Goal: Task Accomplishment & Management: Complete application form

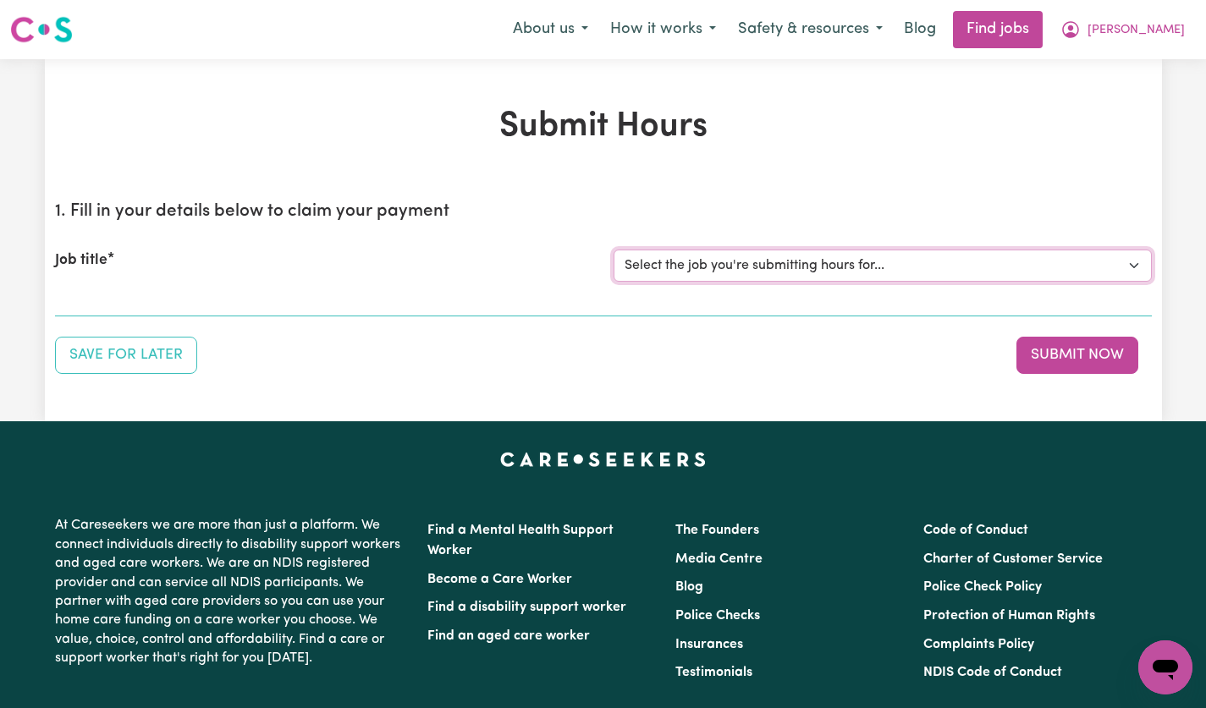
click at [1128, 270] on select "Select the job you're submitting hours for... [[PERSON_NAME]] [DEMOGRAPHIC_DATA…" at bounding box center [883, 266] width 538 height 32
select select "14628"
click at [614, 250] on select "Select the job you're submitting hours for... [[PERSON_NAME]] [DEMOGRAPHIC_DATA…" at bounding box center [883, 266] width 538 height 32
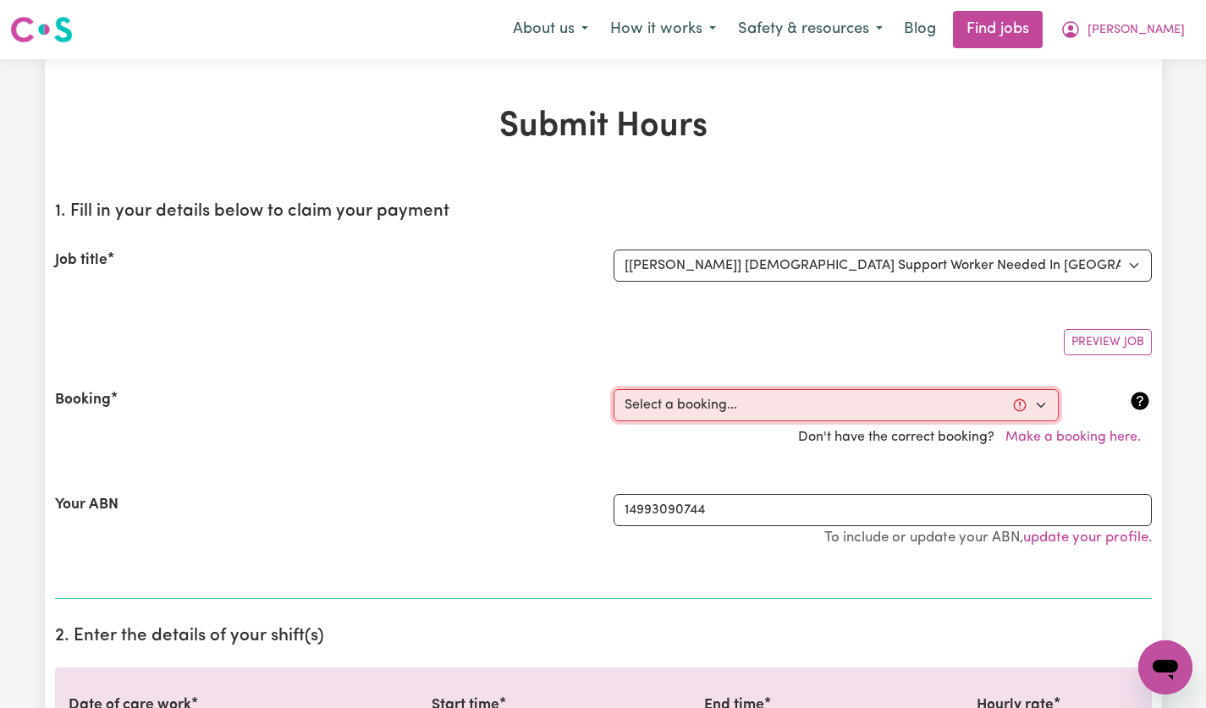
click at [1036, 405] on select "Select a booking... [DATE] 5:00pm to 7:00pm (ONE-OFF) [DATE] 5:00pm to 7:00pm (…" at bounding box center [836, 405] width 445 height 32
select select "356256"
click at [614, 389] on select "Select a booking... [DATE] 5:00pm to 7:00pm (ONE-OFF) [DATE] 5:00pm to 7:00pm (…" at bounding box center [836, 405] width 445 height 32
type input "[DATE]"
type input "6"
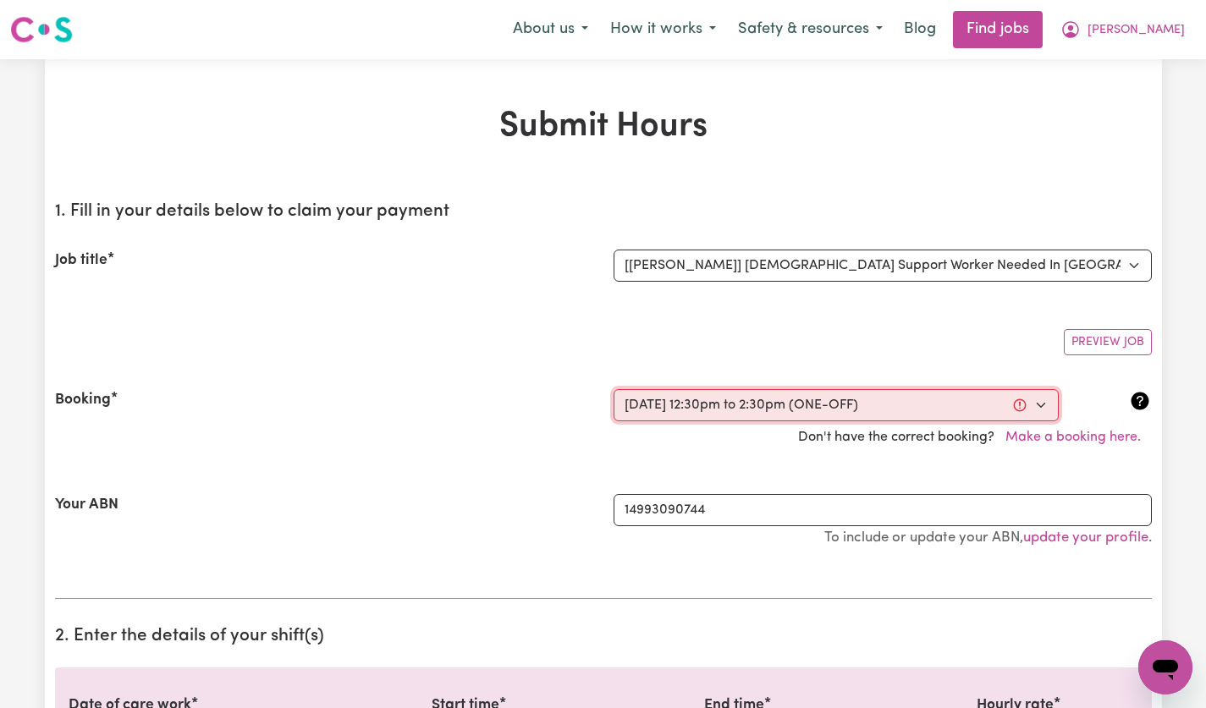
type input "8"
type input "2025"
type input "12:30"
type input "12"
type input "30"
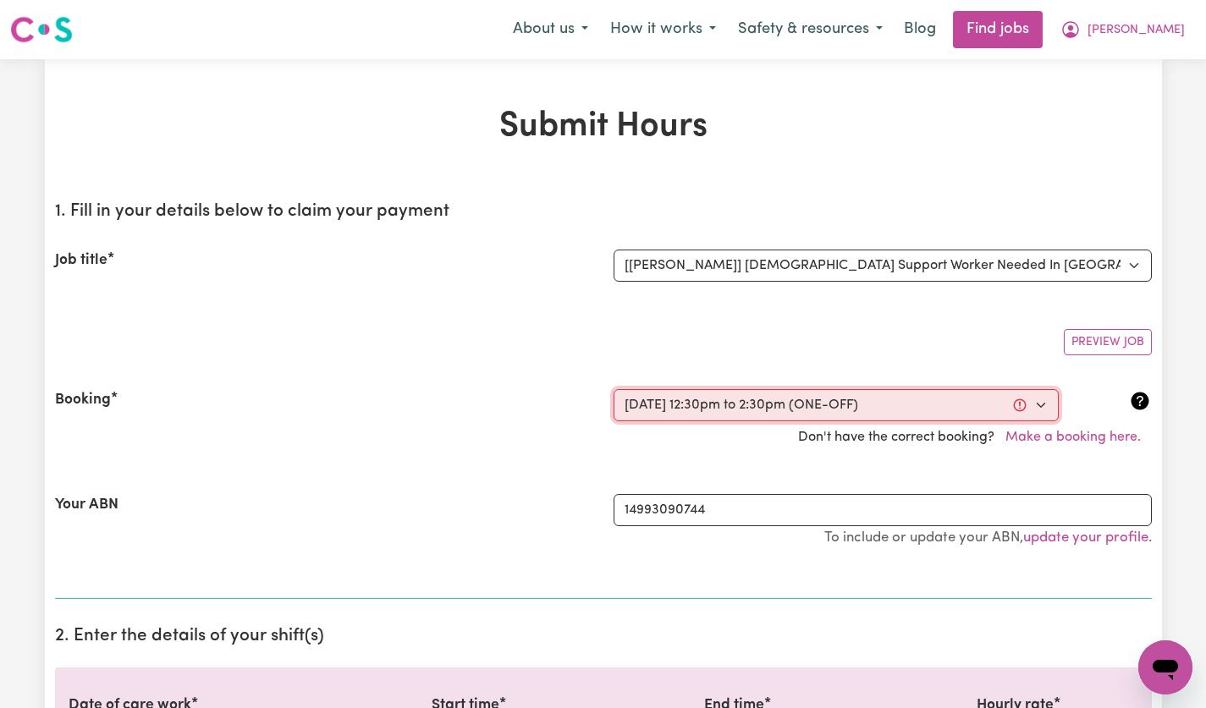
select select "pm"
type input "14:30"
type input "2"
type input "30"
select select "pm"
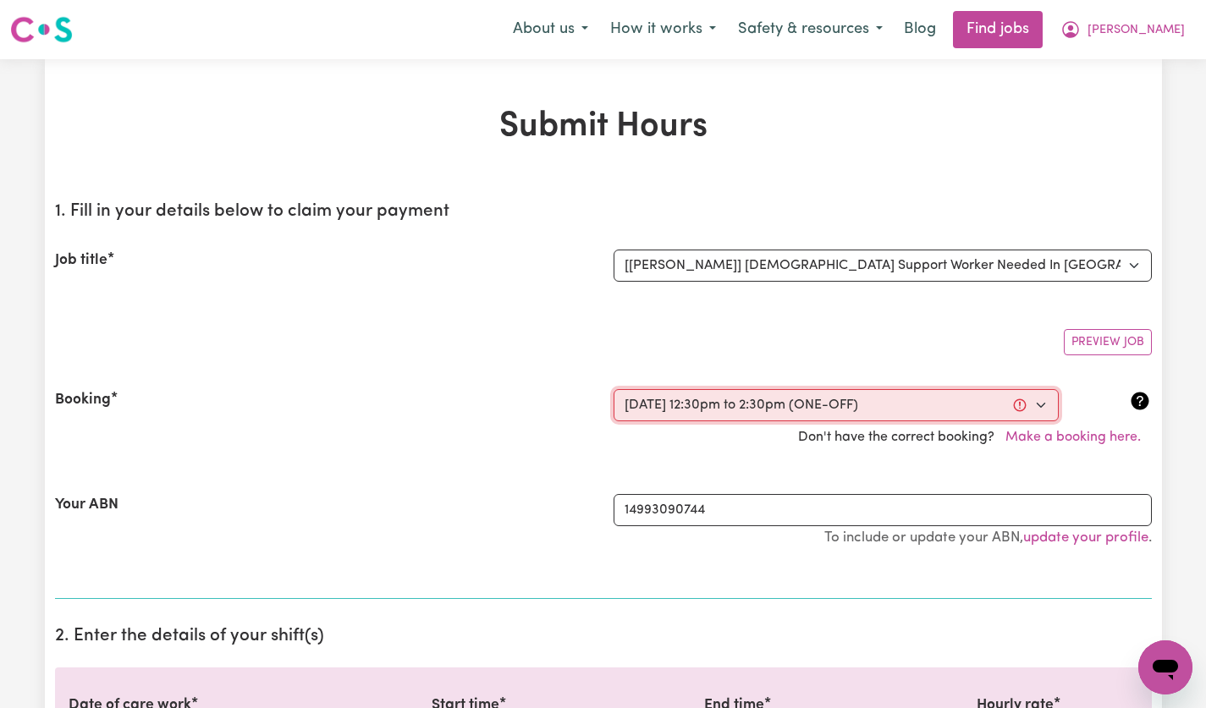
select select "49-Weekday"
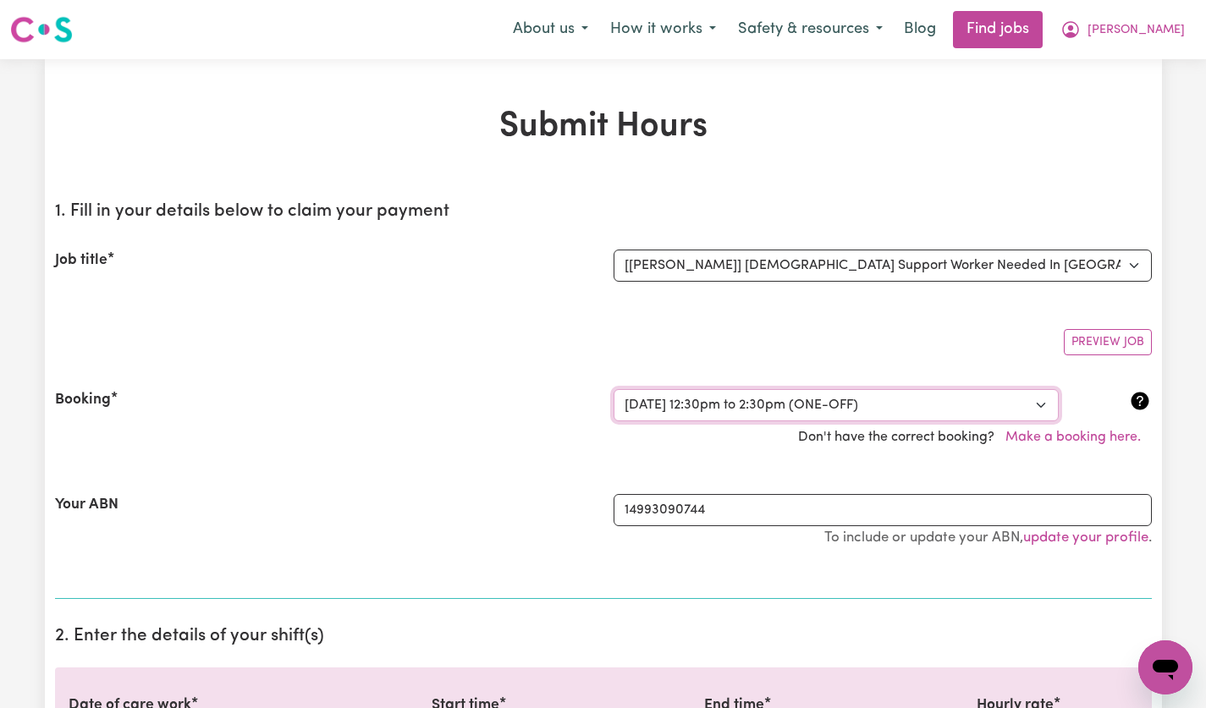
click at [1036, 412] on select "Select a booking... [DATE] 5:00pm to 7:00pm (ONE-OFF) [DATE] 5:00pm to 7:00pm (…" at bounding box center [836, 405] width 445 height 32
select select "356236"
click at [614, 389] on select "Select a booking... [DATE] 5:00pm to 7:00pm (ONE-OFF) [DATE] 5:00pm to 7:00pm (…" at bounding box center [836, 405] width 445 height 32
select select "pm"
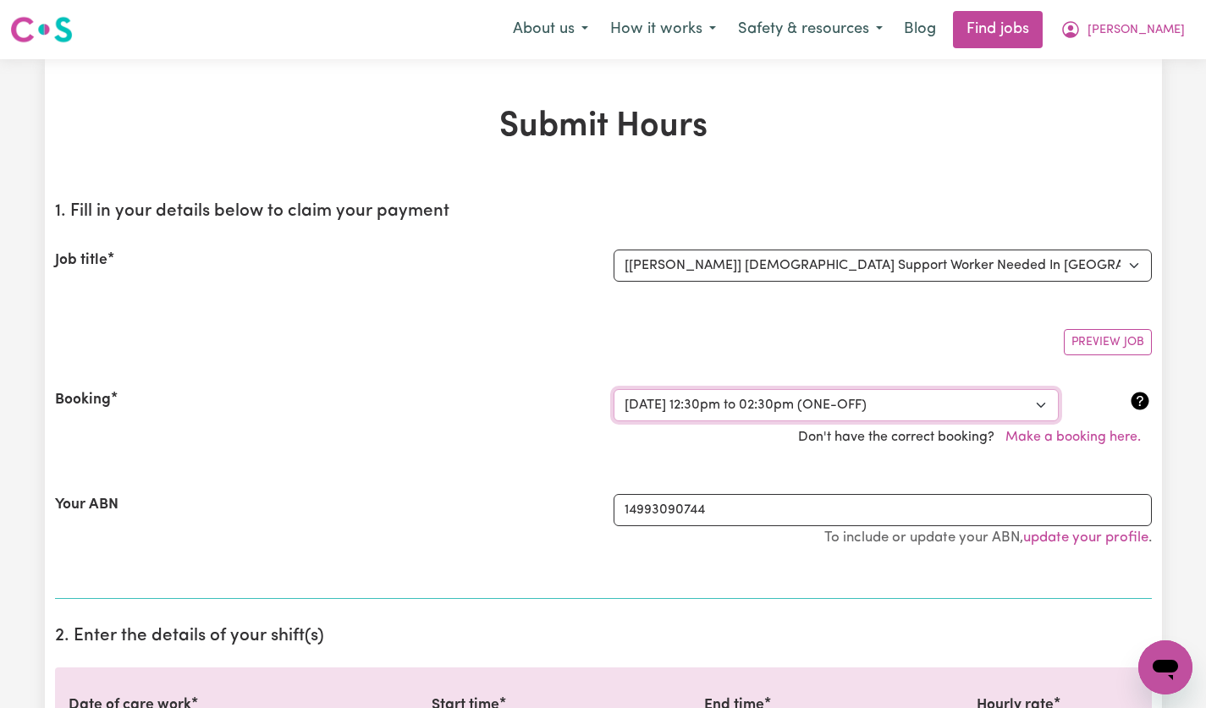
select select "49-Weekday"
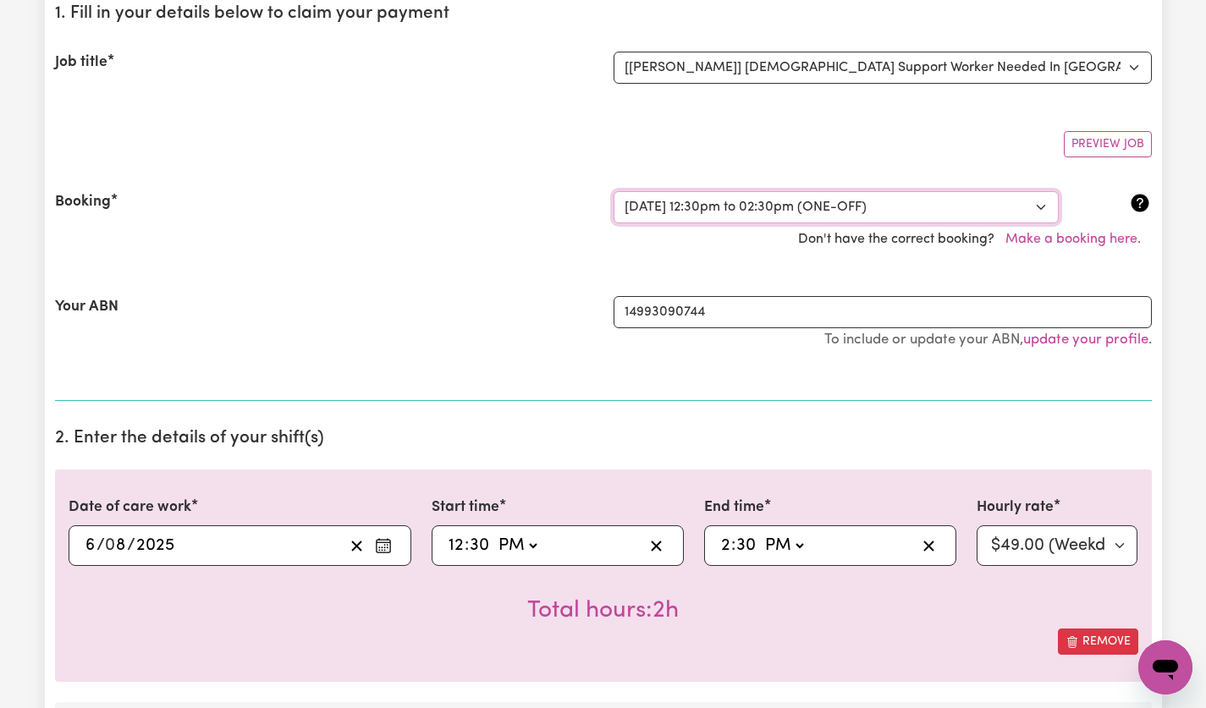
scroll to position [199, 0]
click at [219, 536] on div "[DATE] 6 / 0 8 / 2025" at bounding box center [213, 544] width 261 height 25
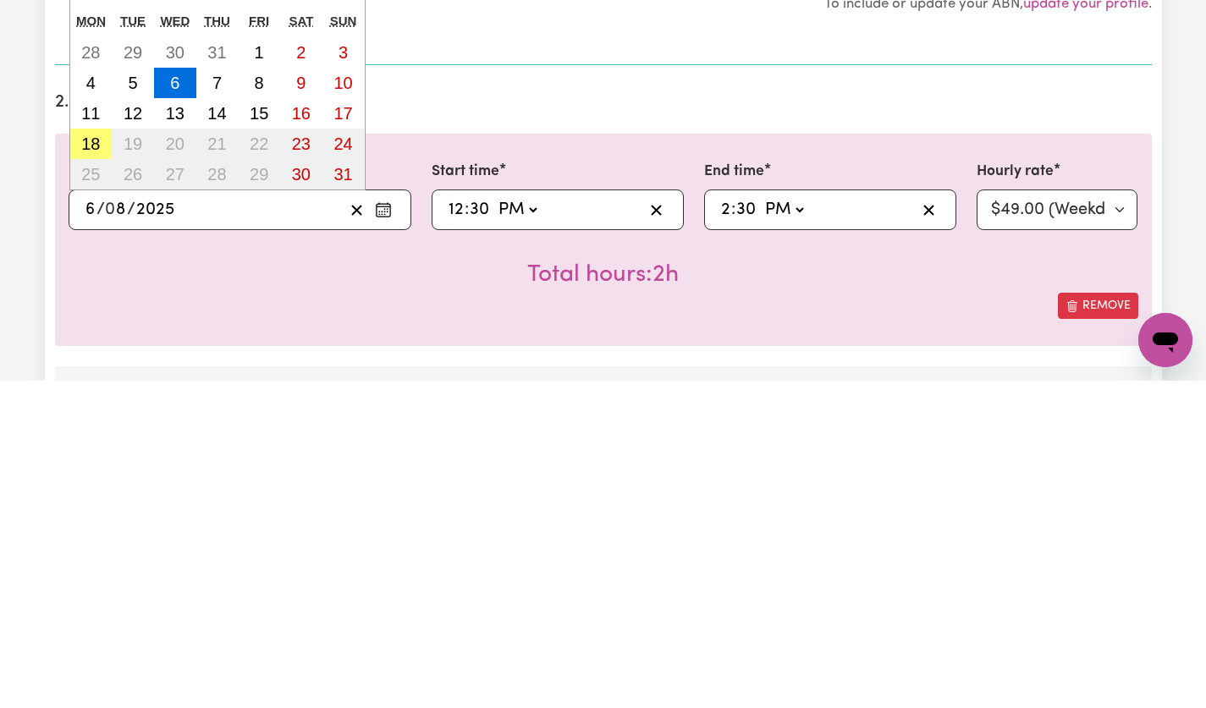
scroll to position [226, 0]
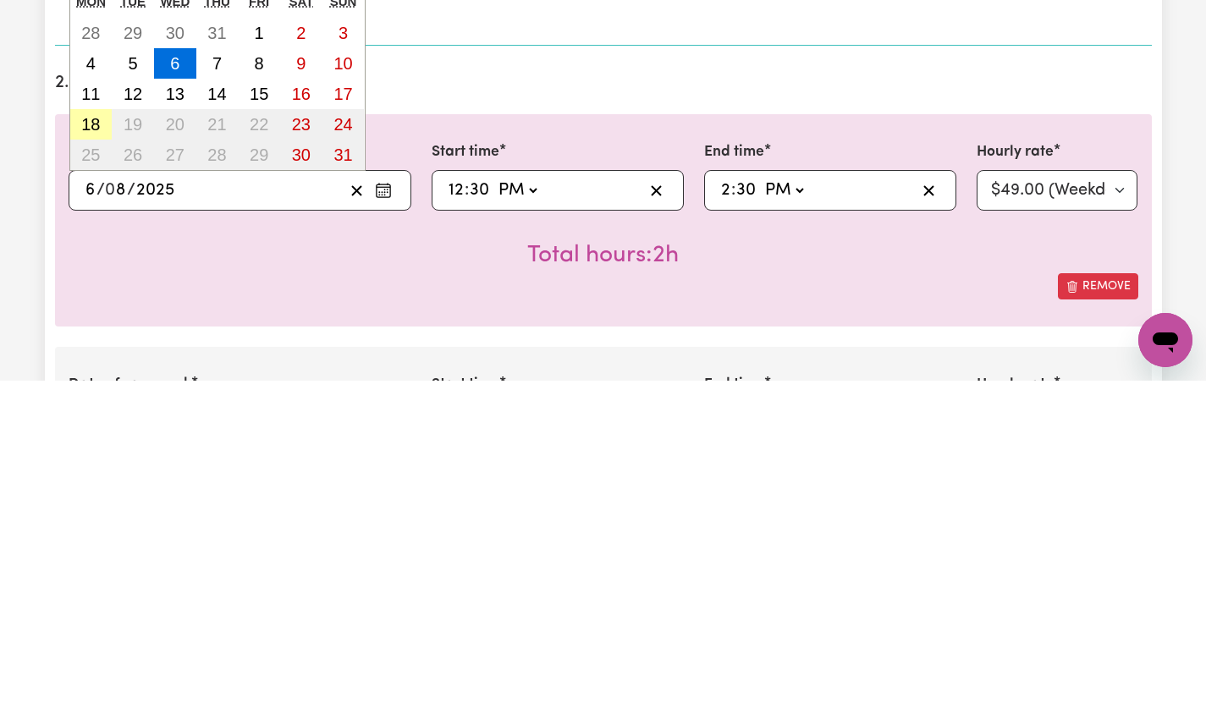
click at [102, 458] on button "18" at bounding box center [91, 452] width 42 height 30
type input "[DATE]"
type input "18"
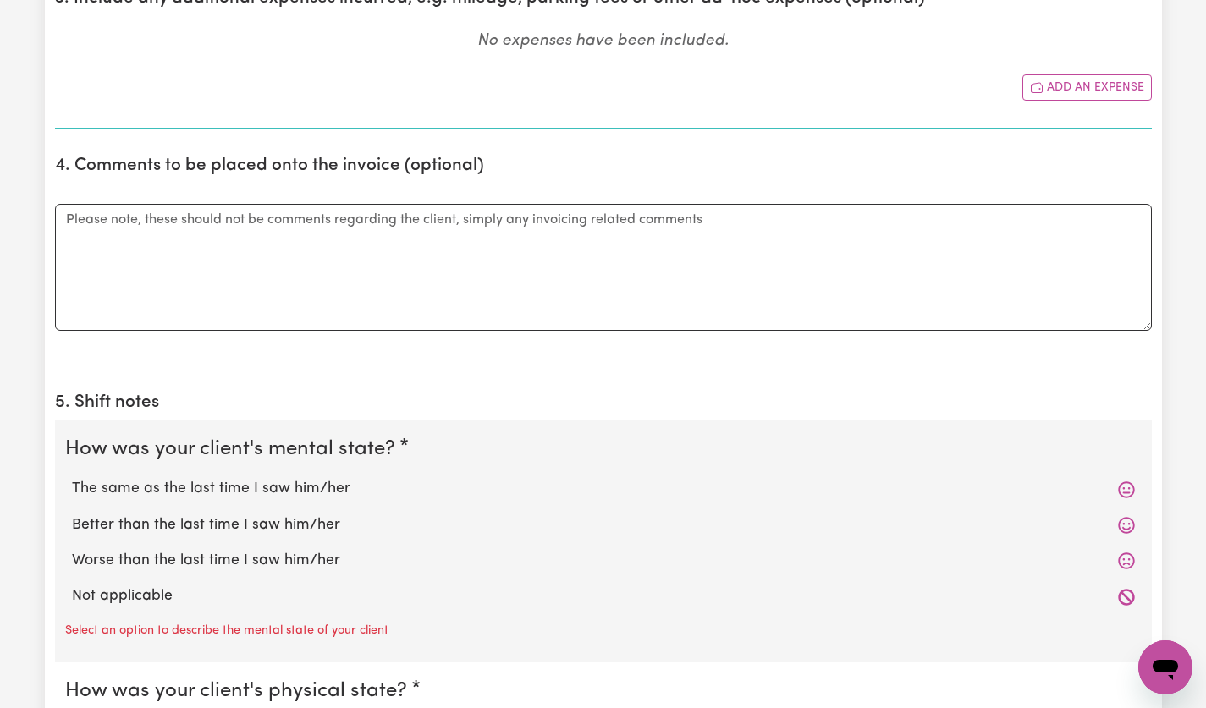
scroll to position [1271, 0]
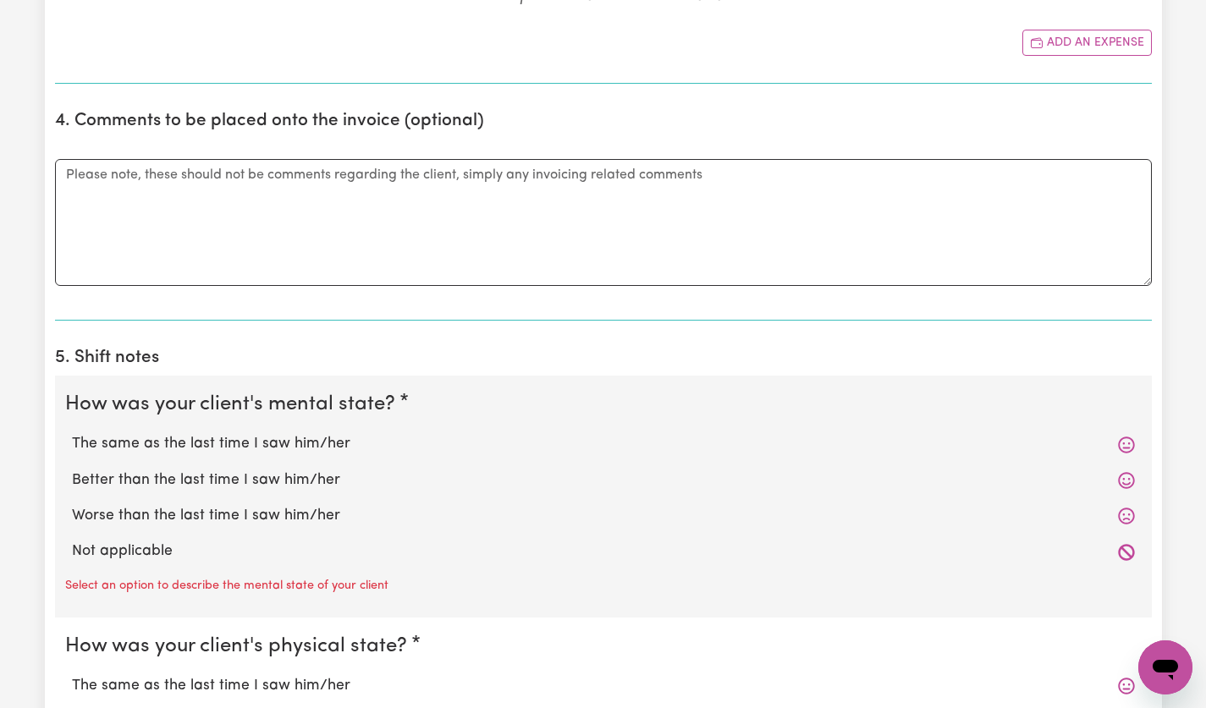
click at [319, 450] on label "The same as the last time I saw him/her" at bounding box center [603, 444] width 1063 height 22
click at [72, 433] on input "The same as the last time I saw him/her" at bounding box center [71, 432] width 1 height 1
radio input "true"
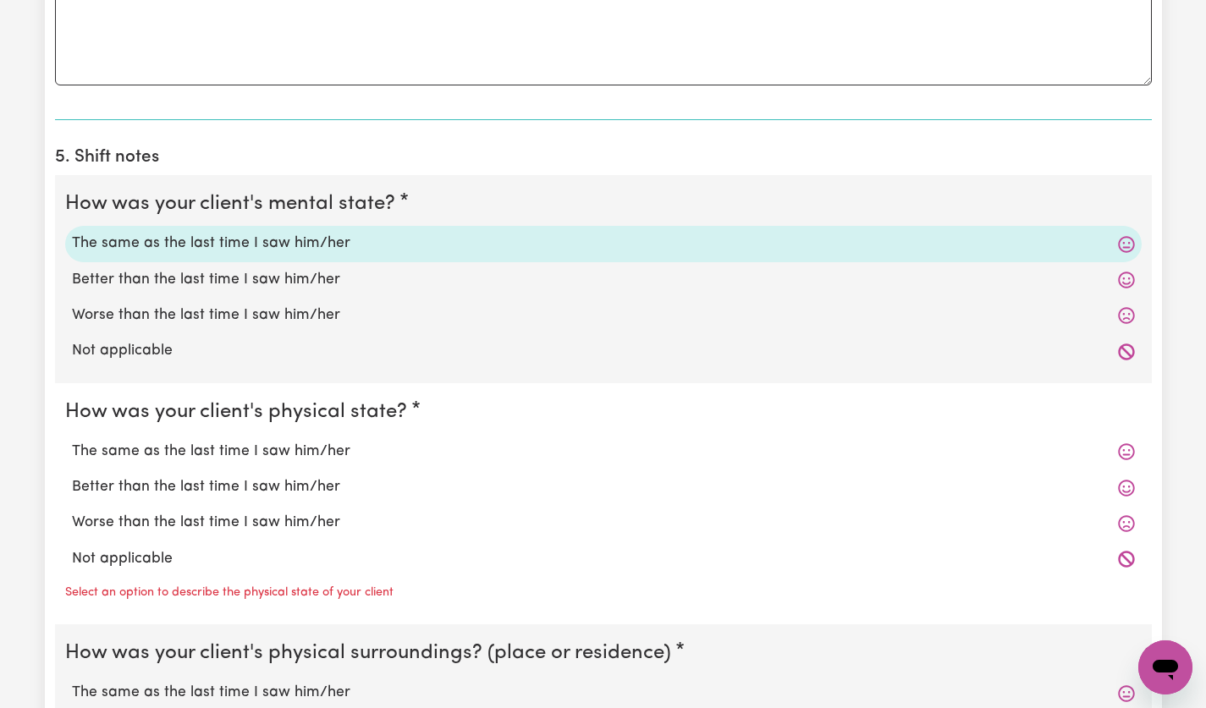
scroll to position [1494, 0]
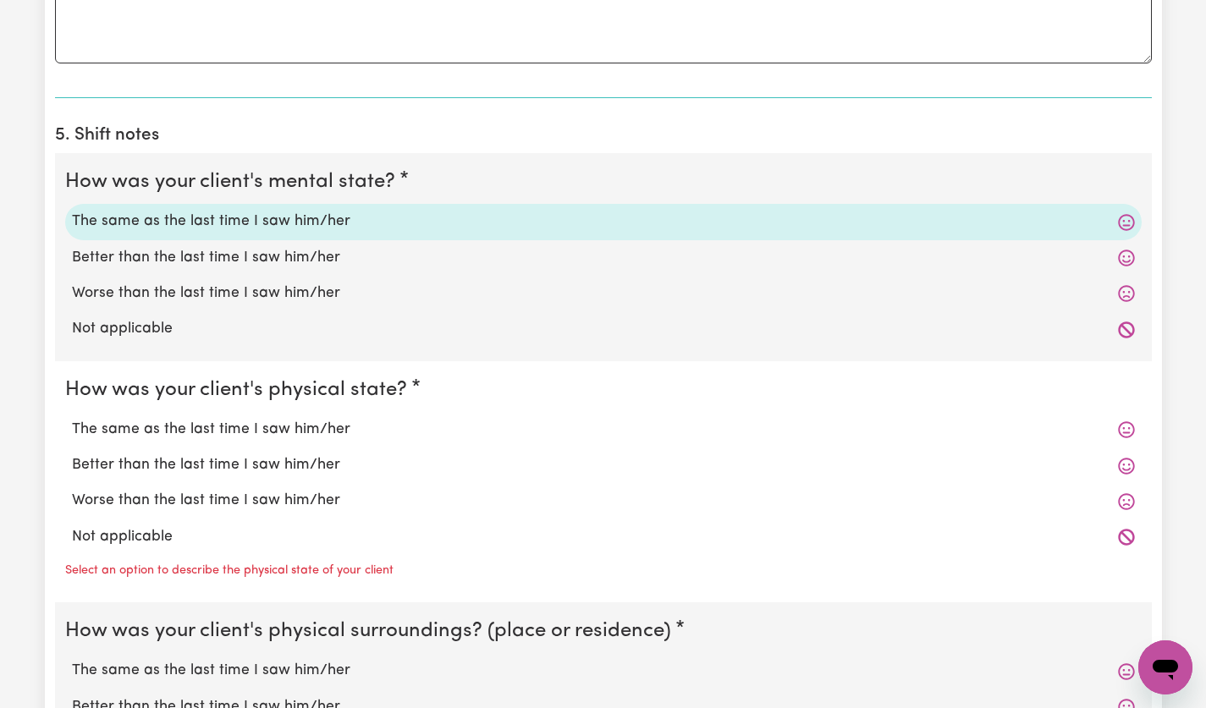
click at [319, 431] on label "The same as the last time I saw him/her" at bounding box center [603, 430] width 1063 height 22
click at [72, 419] on input "The same as the last time I saw him/her" at bounding box center [71, 418] width 1 height 1
radio input "true"
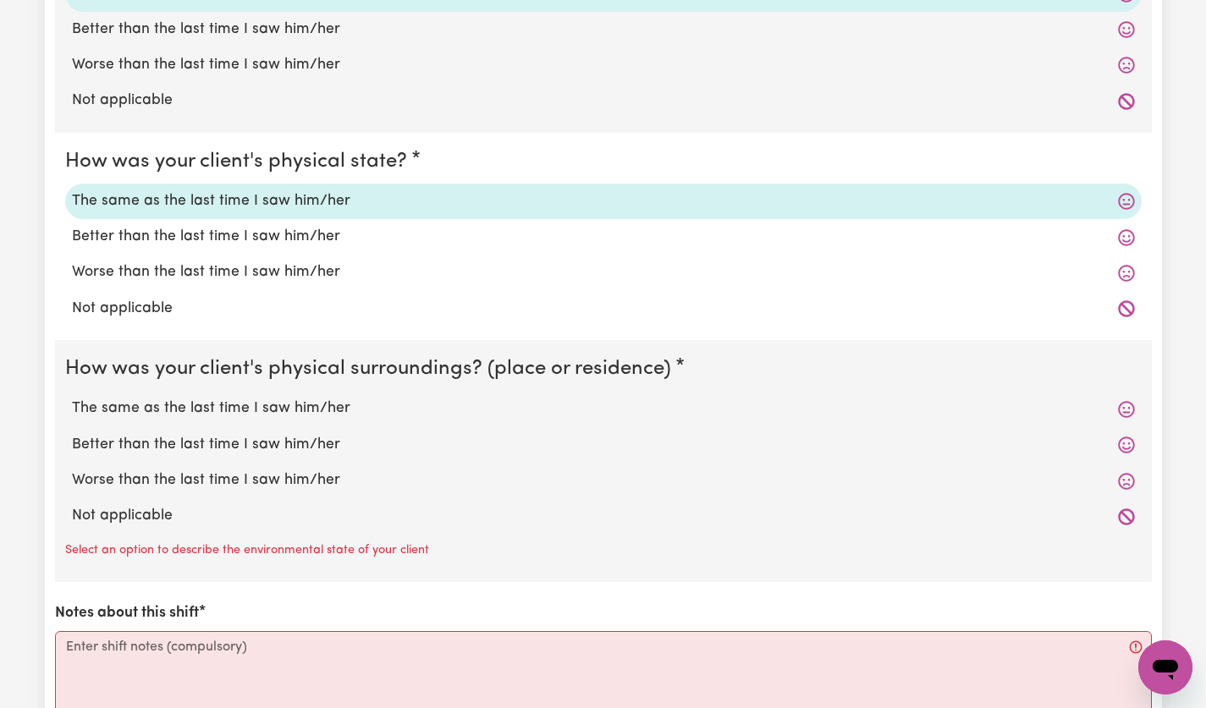
scroll to position [1782, 0]
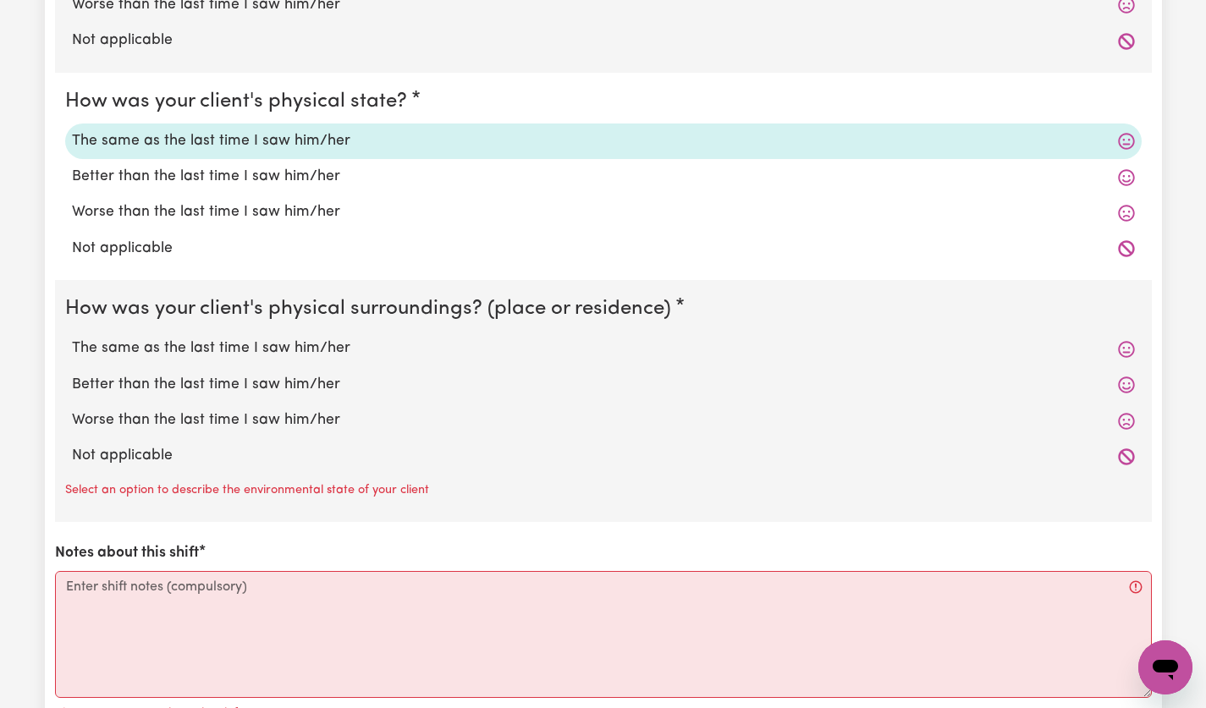
click at [324, 348] on label "The same as the last time I saw him/her" at bounding box center [603, 349] width 1063 height 22
click at [72, 338] on input "The same as the last time I saw him/her" at bounding box center [71, 337] width 1 height 1
radio input "true"
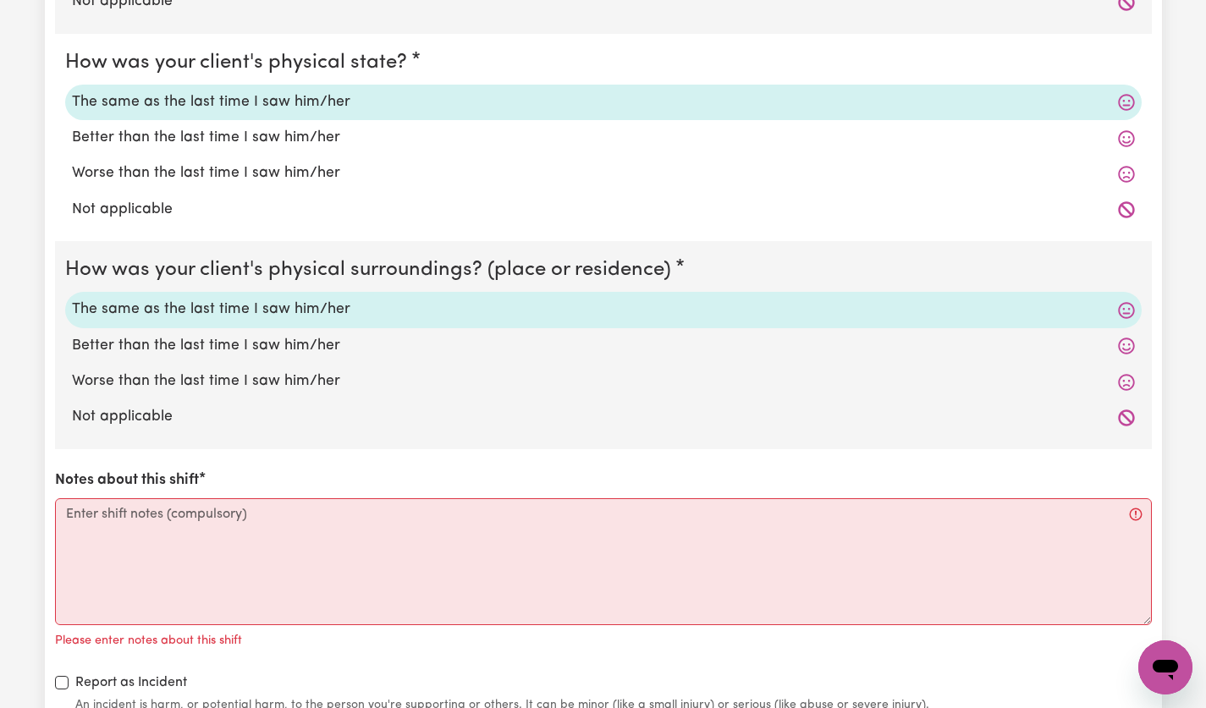
scroll to position [2069, 0]
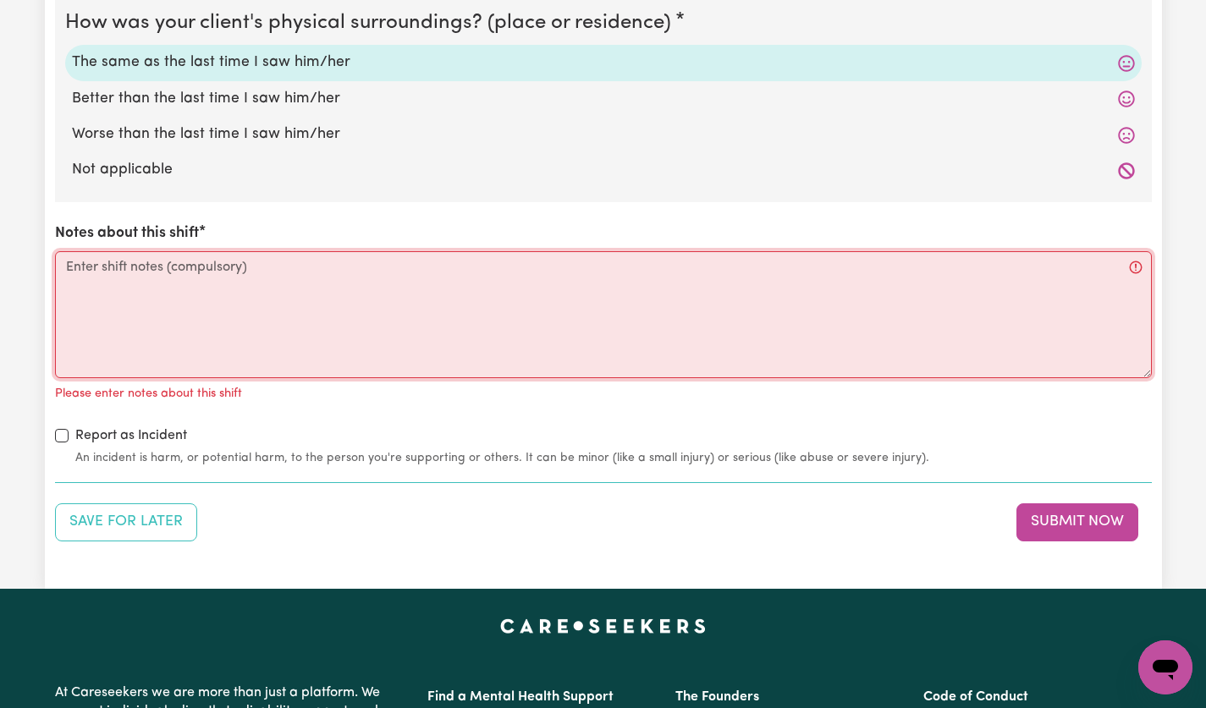
click at [205, 272] on textarea "Notes about this shift" at bounding box center [603, 314] width 1097 height 127
type textarea "d"
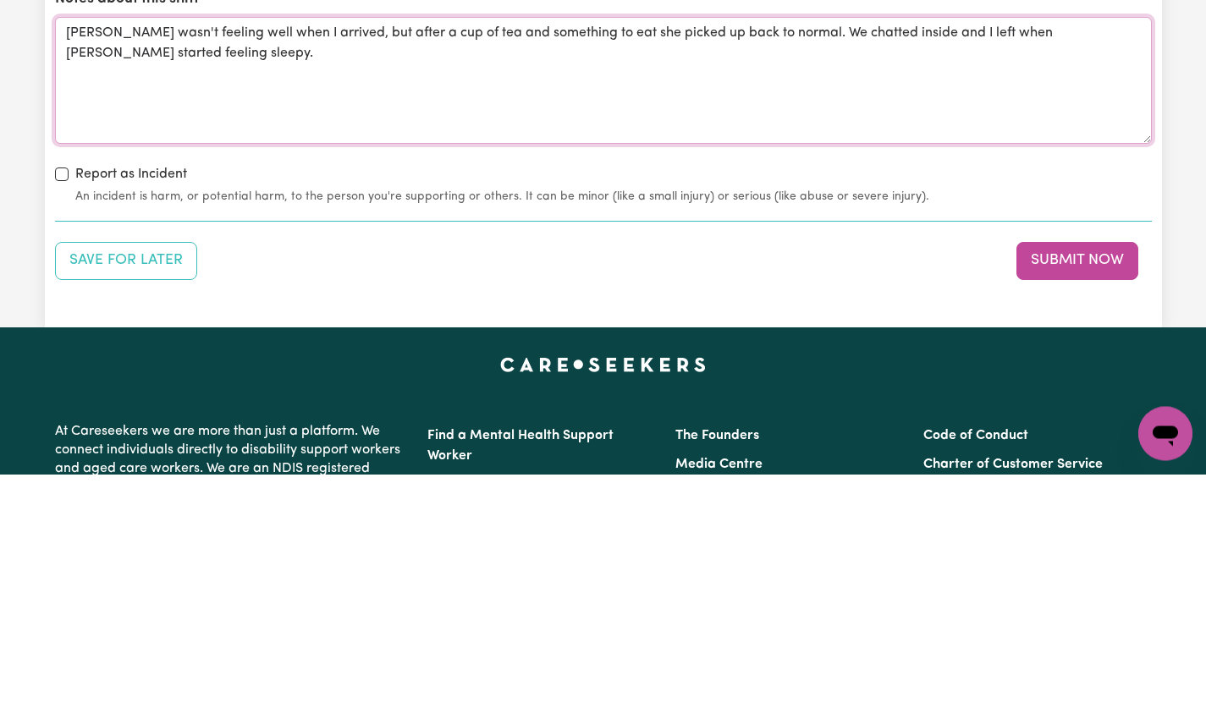
type textarea "[PERSON_NAME] wasn't feeling well when I arrived, but after a cup of tea and so…"
click at [1096, 503] on button "Submit Now" at bounding box center [1077, 495] width 122 height 37
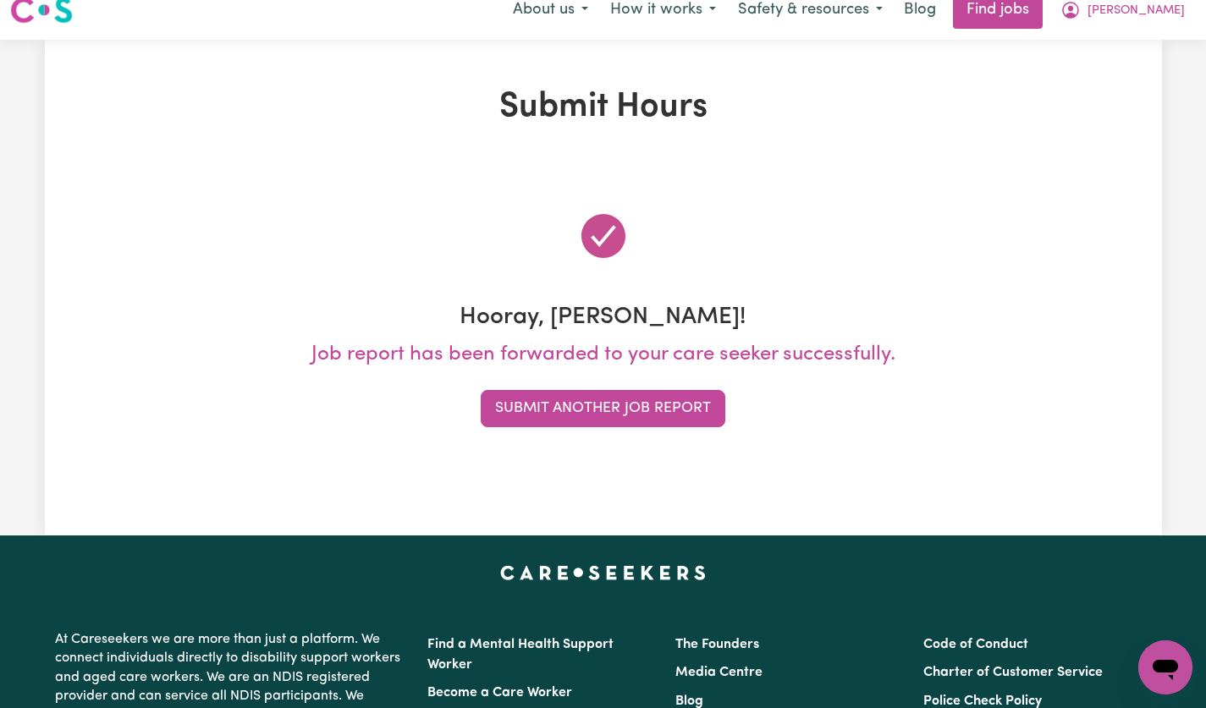
scroll to position [0, 0]
